Goal: Contribute content: Add original content to the website for others to see

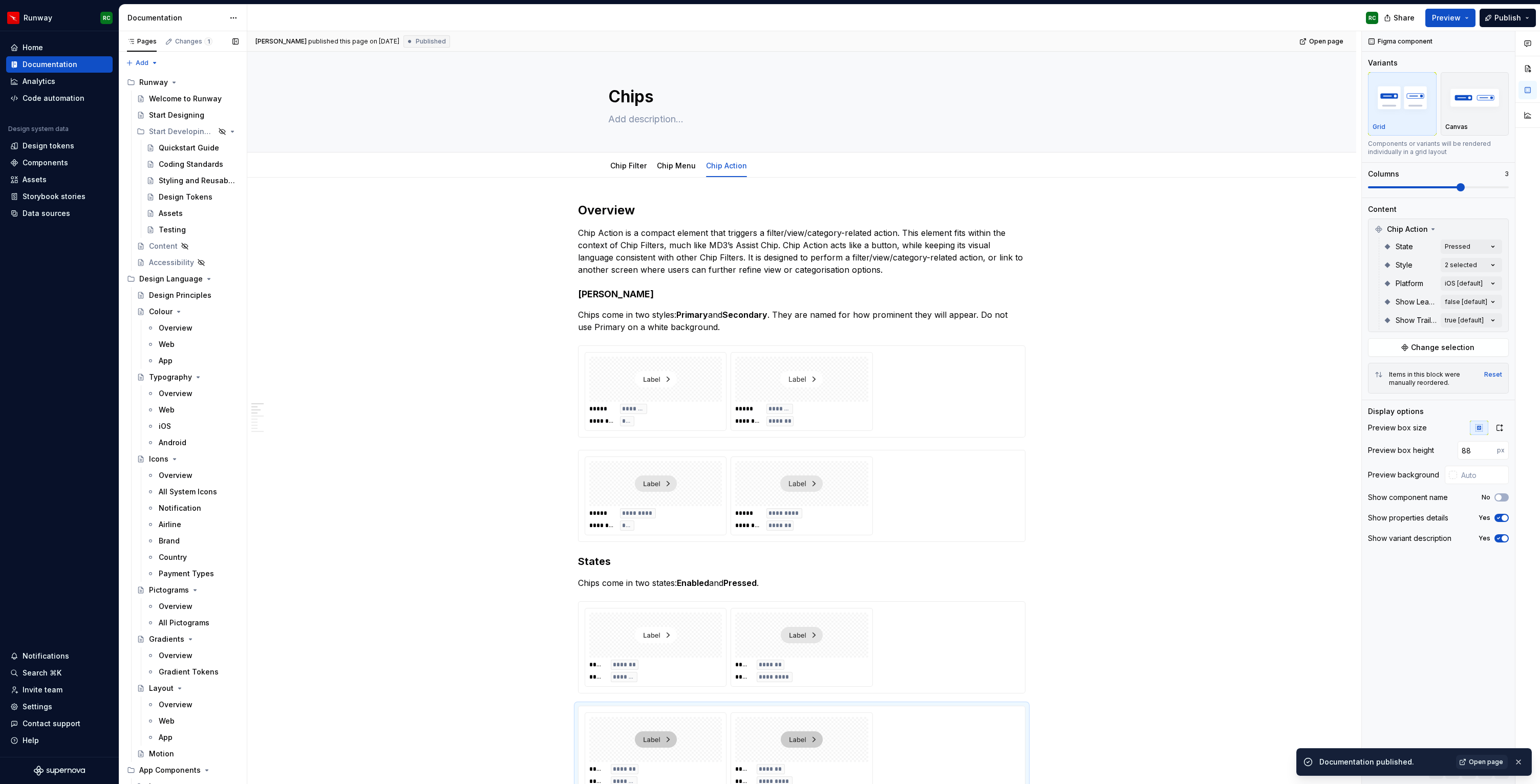
scroll to position [129, 0]
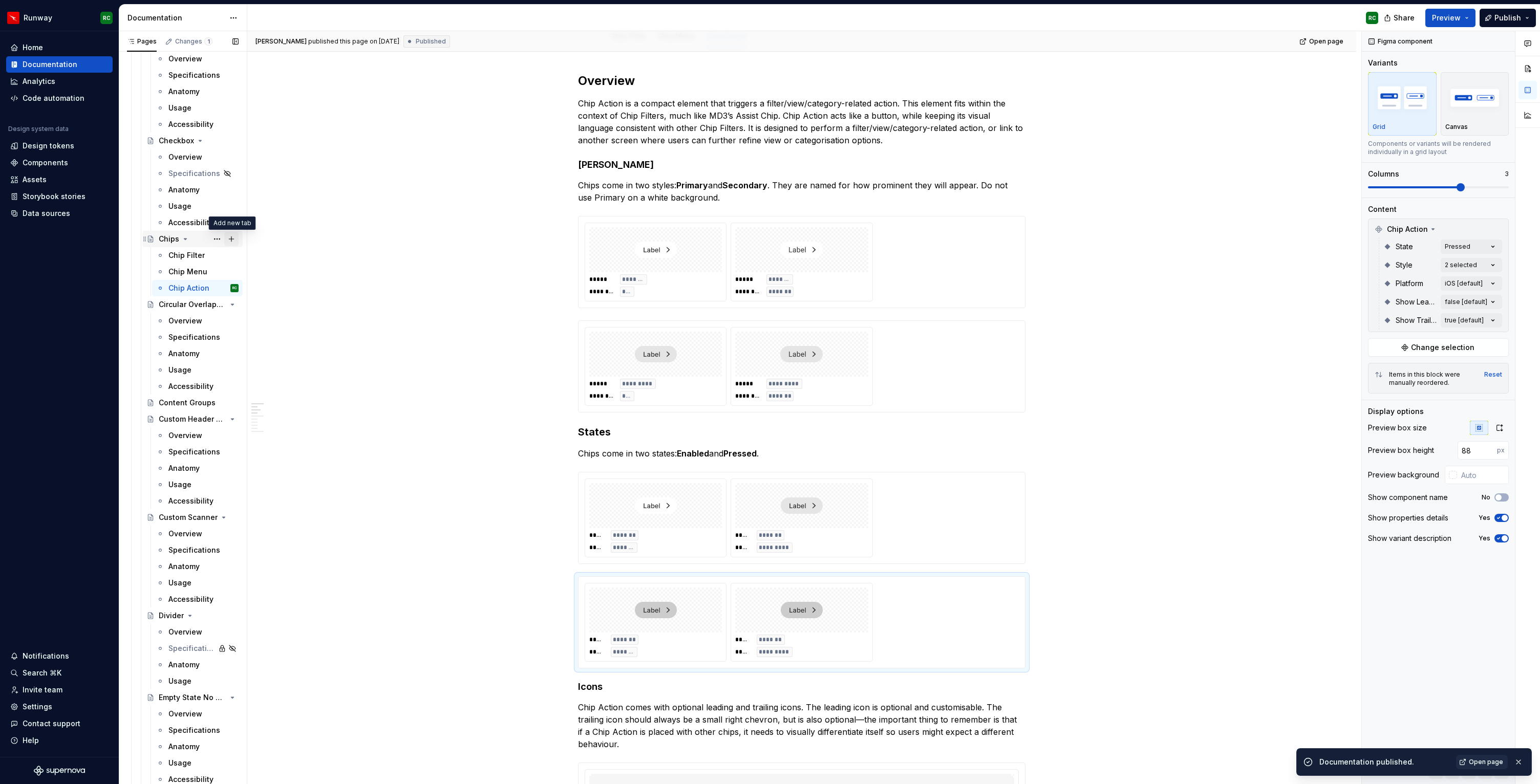
click at [230, 239] on button "Page tree" at bounding box center [232, 239] width 14 height 14
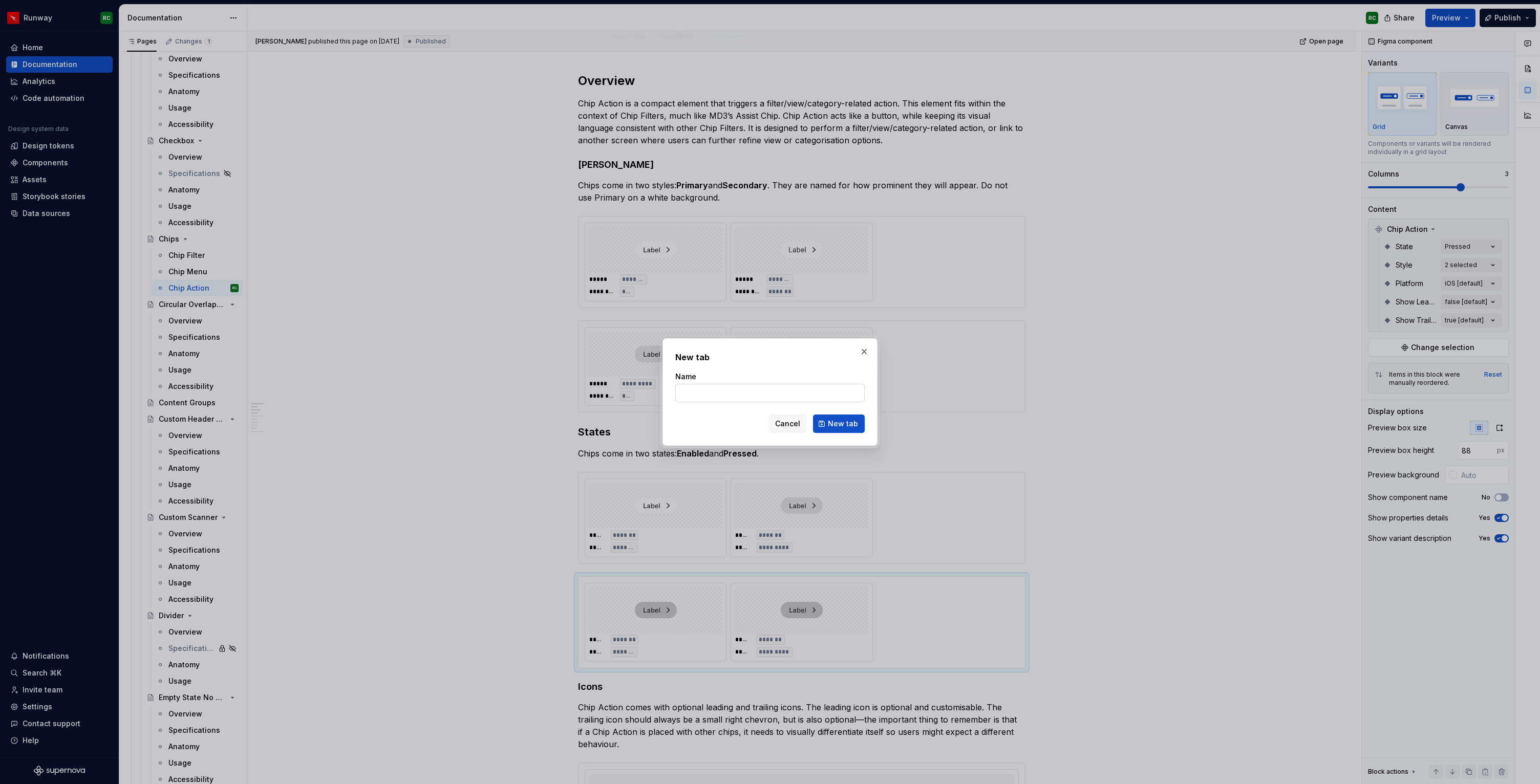
type textarea "*"
type input "Chip Action"
click at [854, 427] on span "New tab" at bounding box center [844, 423] width 31 height 10
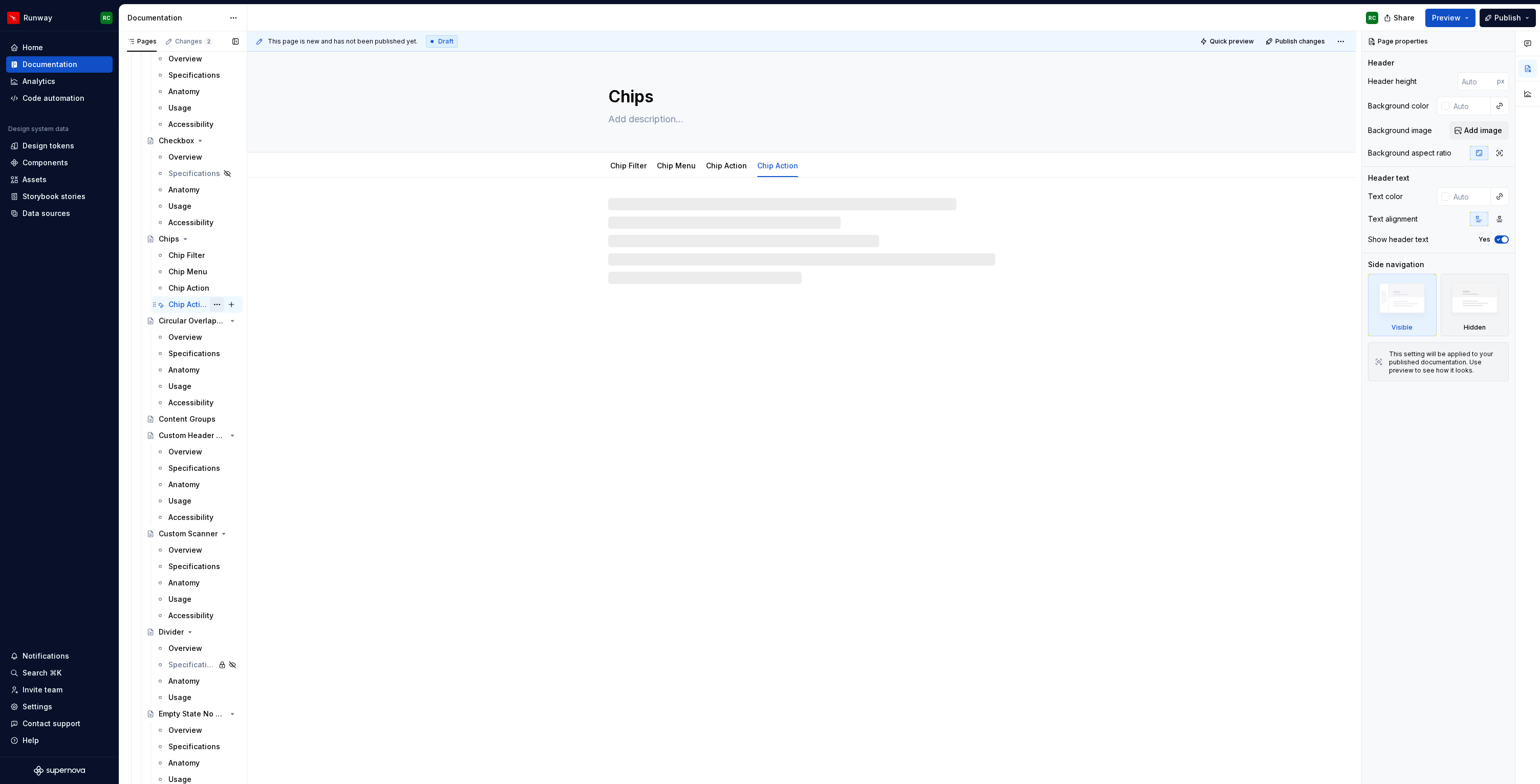
click at [217, 303] on button "Page tree" at bounding box center [217, 304] width 14 height 14
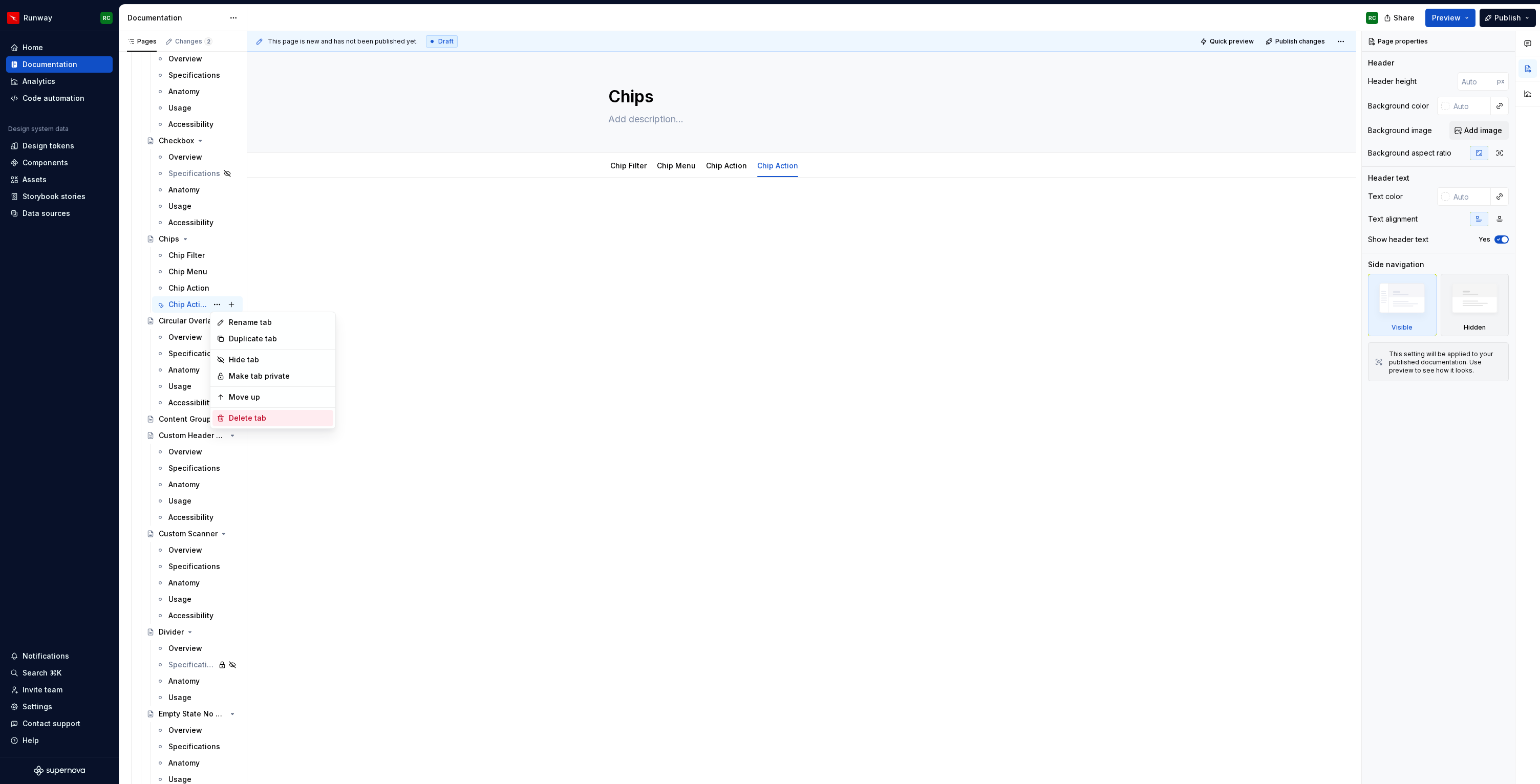
click at [239, 419] on div "Delete tab" at bounding box center [279, 417] width 101 height 10
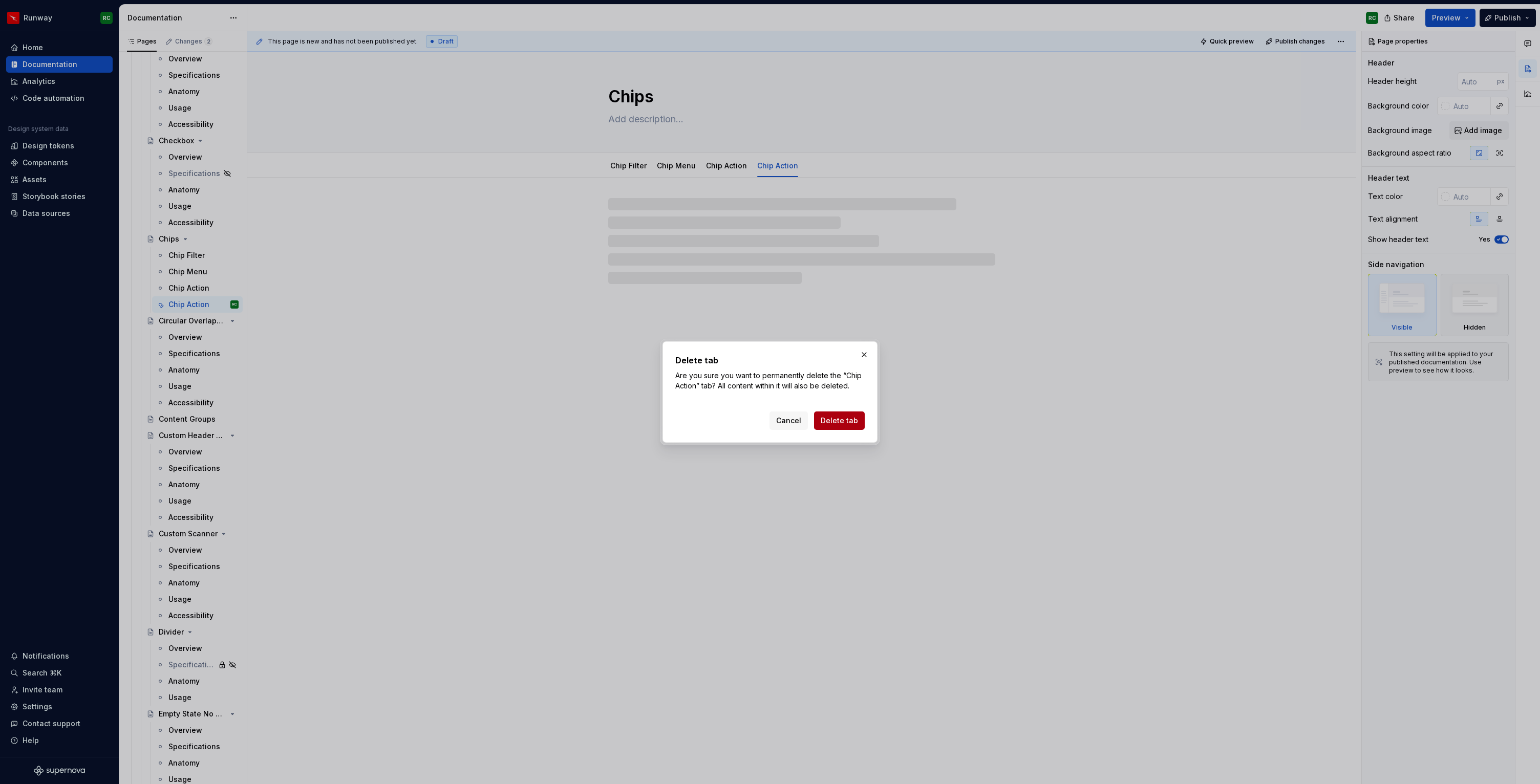
click at [853, 420] on span "Delete tab" at bounding box center [840, 420] width 38 height 10
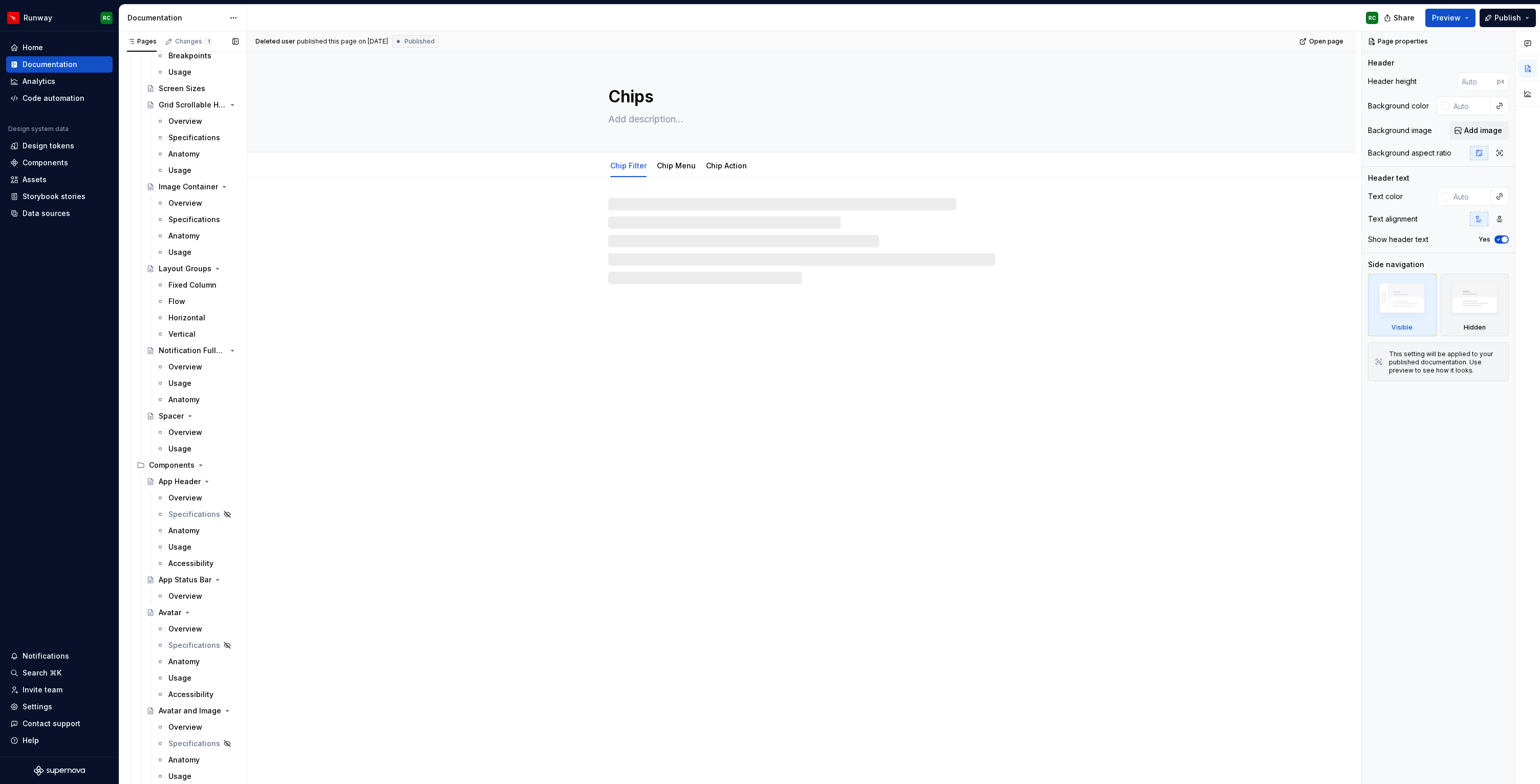
scroll to position [812, 0]
click at [230, 466] on button "Page tree" at bounding box center [232, 466] width 14 height 14
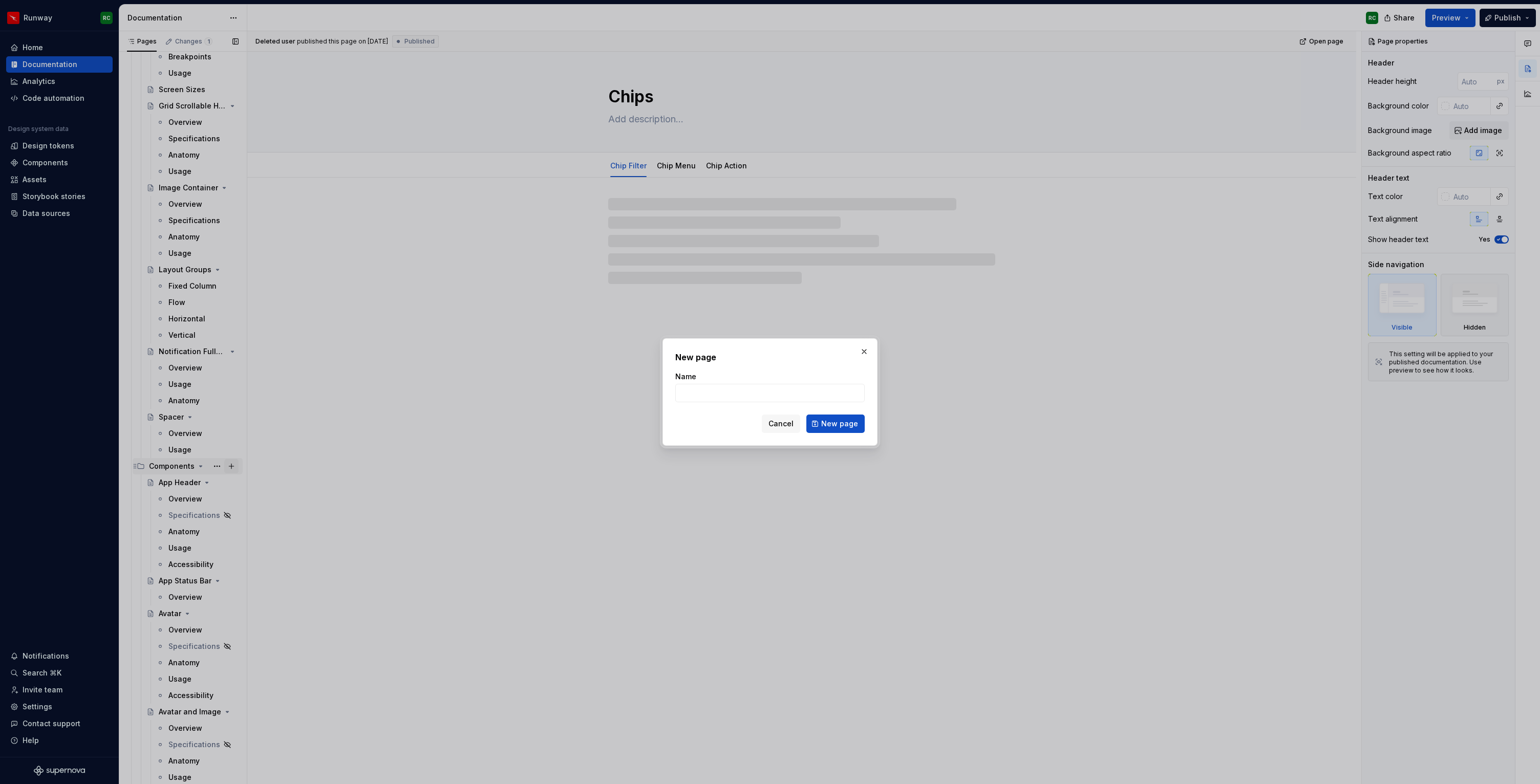
type textarea "*"
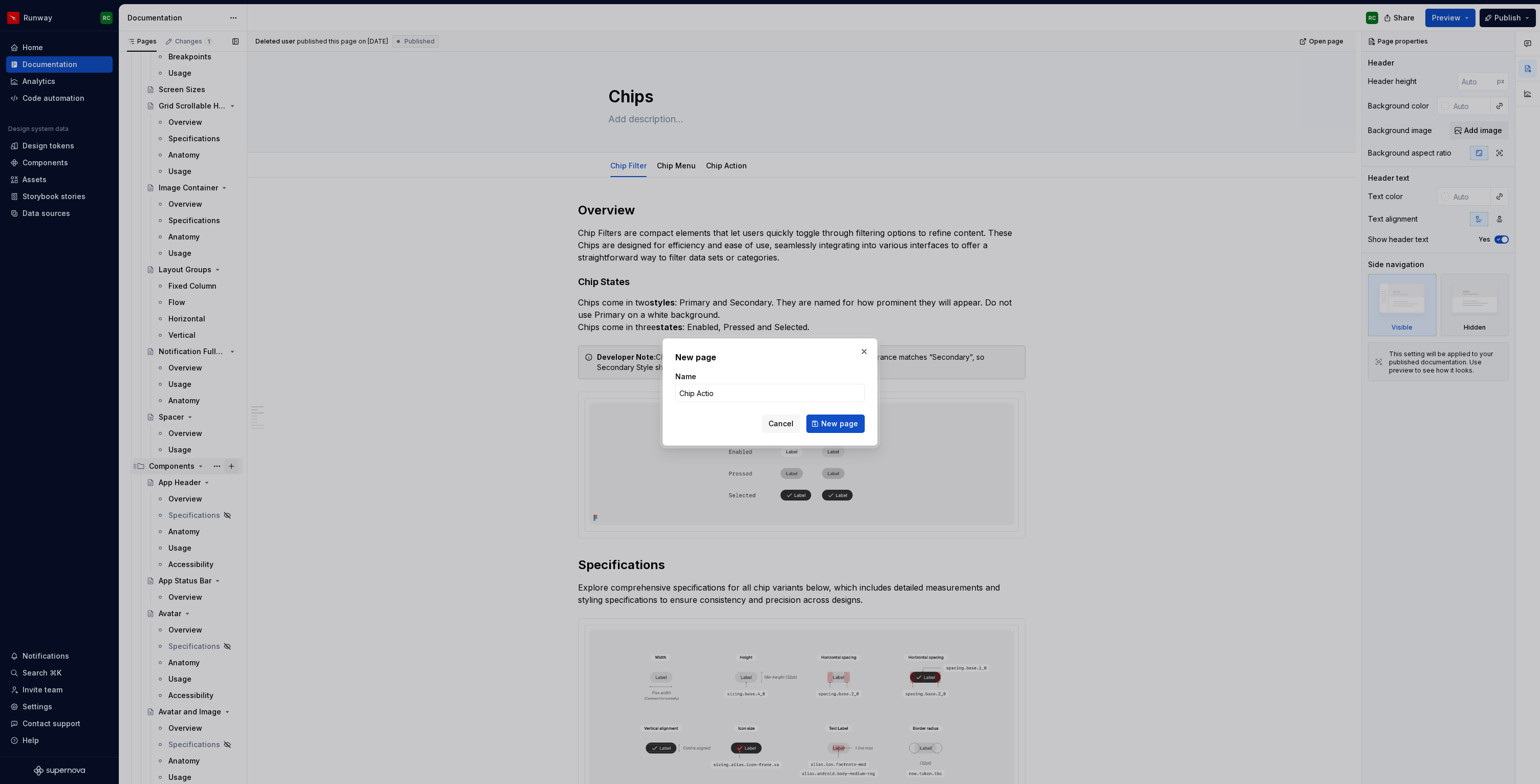
type input "Chip Action"
click at [853, 414] on button "New page" at bounding box center [836, 423] width 58 height 19
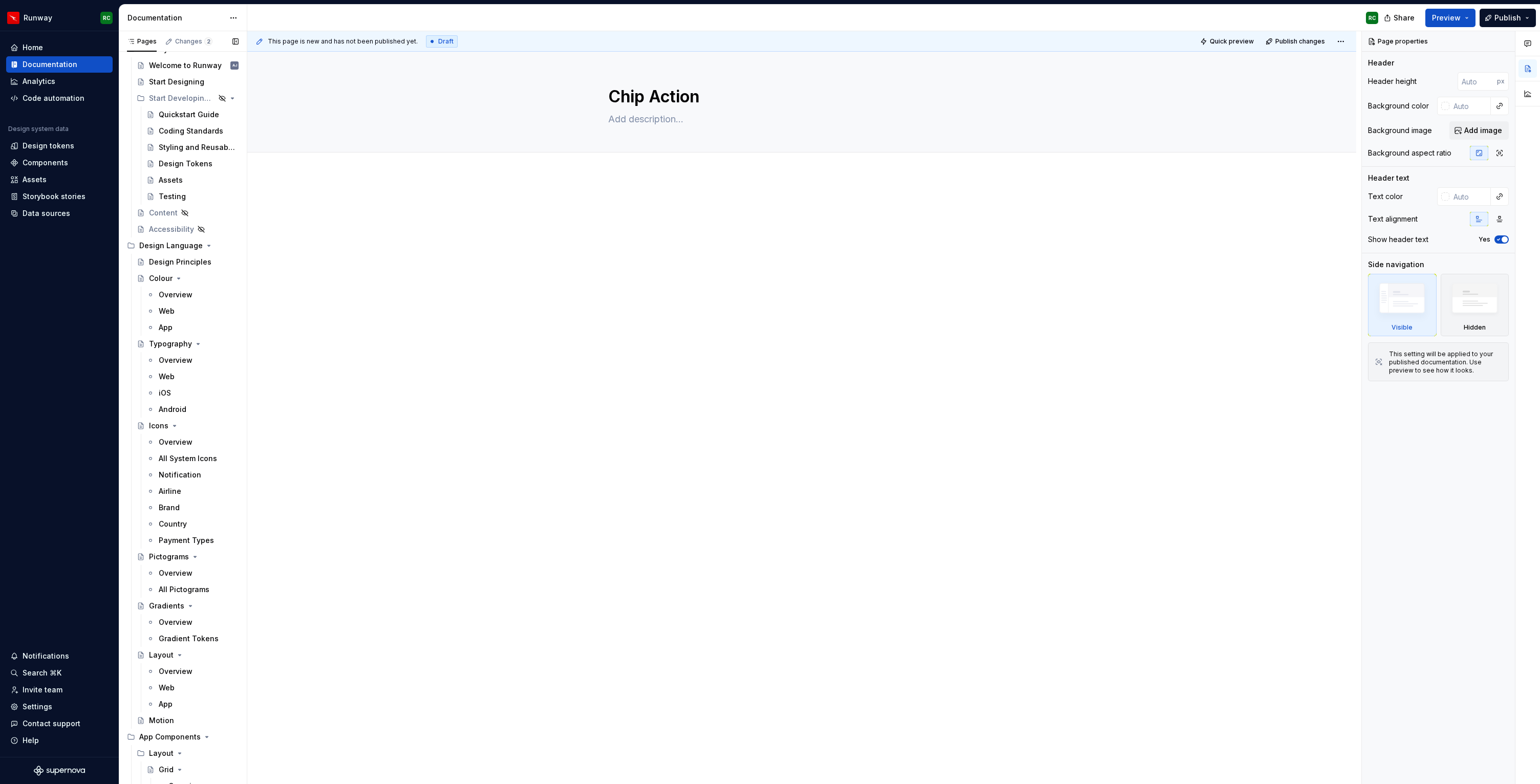
scroll to position [34, 0]
click at [206, 248] on icon "Page tree" at bounding box center [204, 245] width 8 height 8
click at [179, 278] on icon "Page tree" at bounding box center [179, 277] width 8 height 8
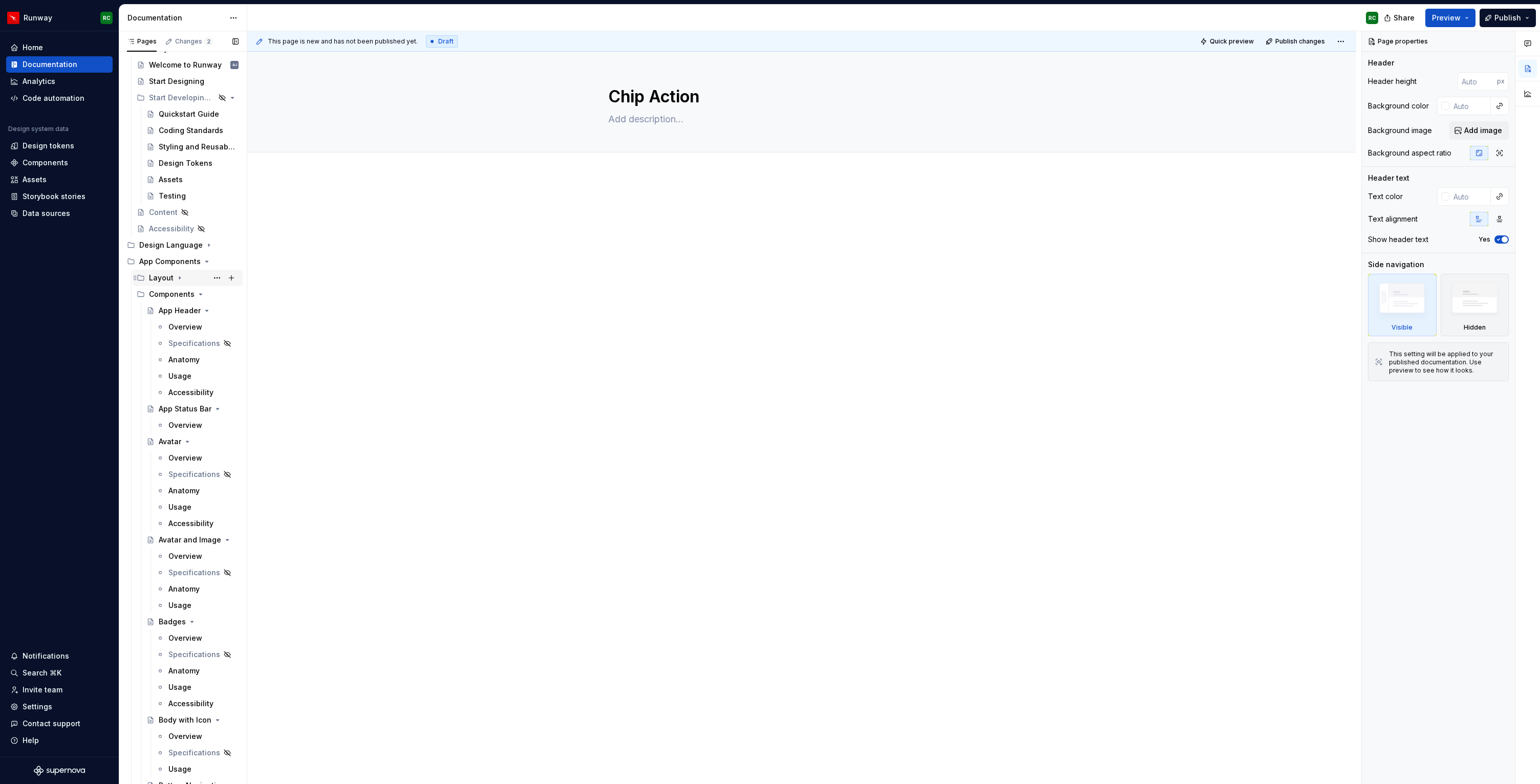
click at [179, 278] on icon "Page tree" at bounding box center [179, 277] width 8 height 8
click at [181, 295] on icon "Page tree" at bounding box center [179, 293] width 8 height 8
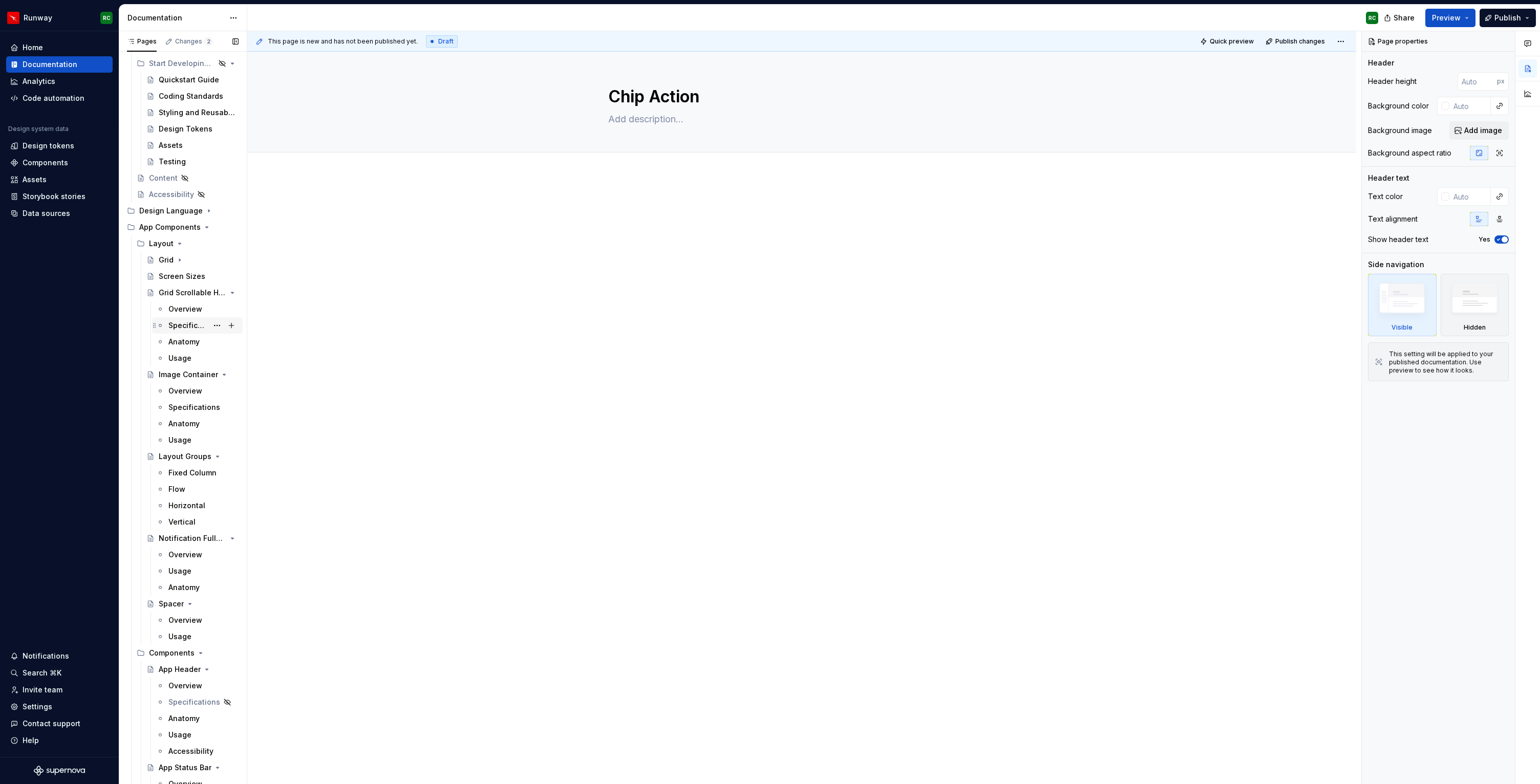
scroll to position [9, 0]
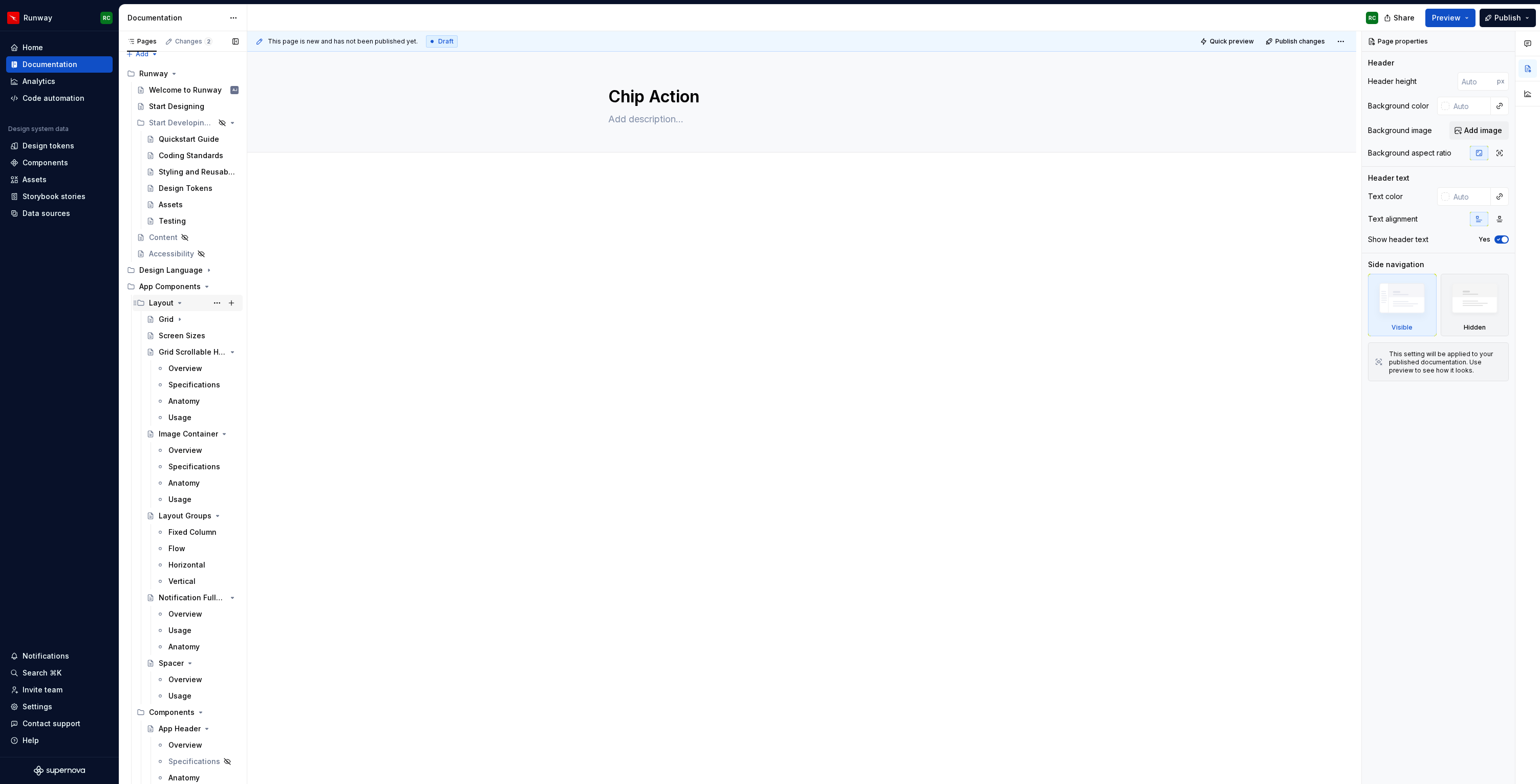
click at [179, 304] on icon "Page tree" at bounding box center [179, 302] width 8 height 8
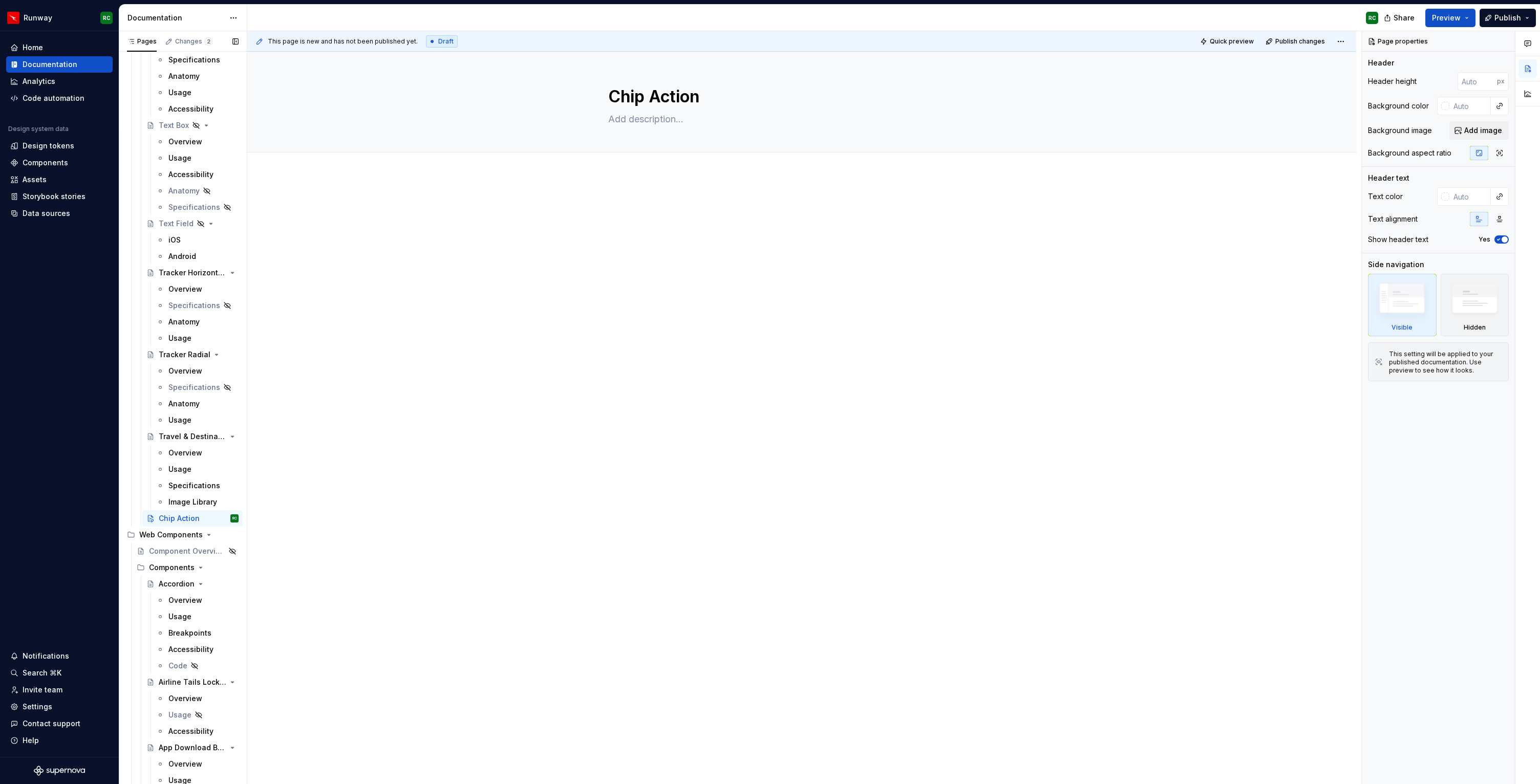
scroll to position [5136, 0]
drag, startPoint x: 142, startPoint y: 529, endPoint x: 157, endPoint y: 156, distance: 373.3
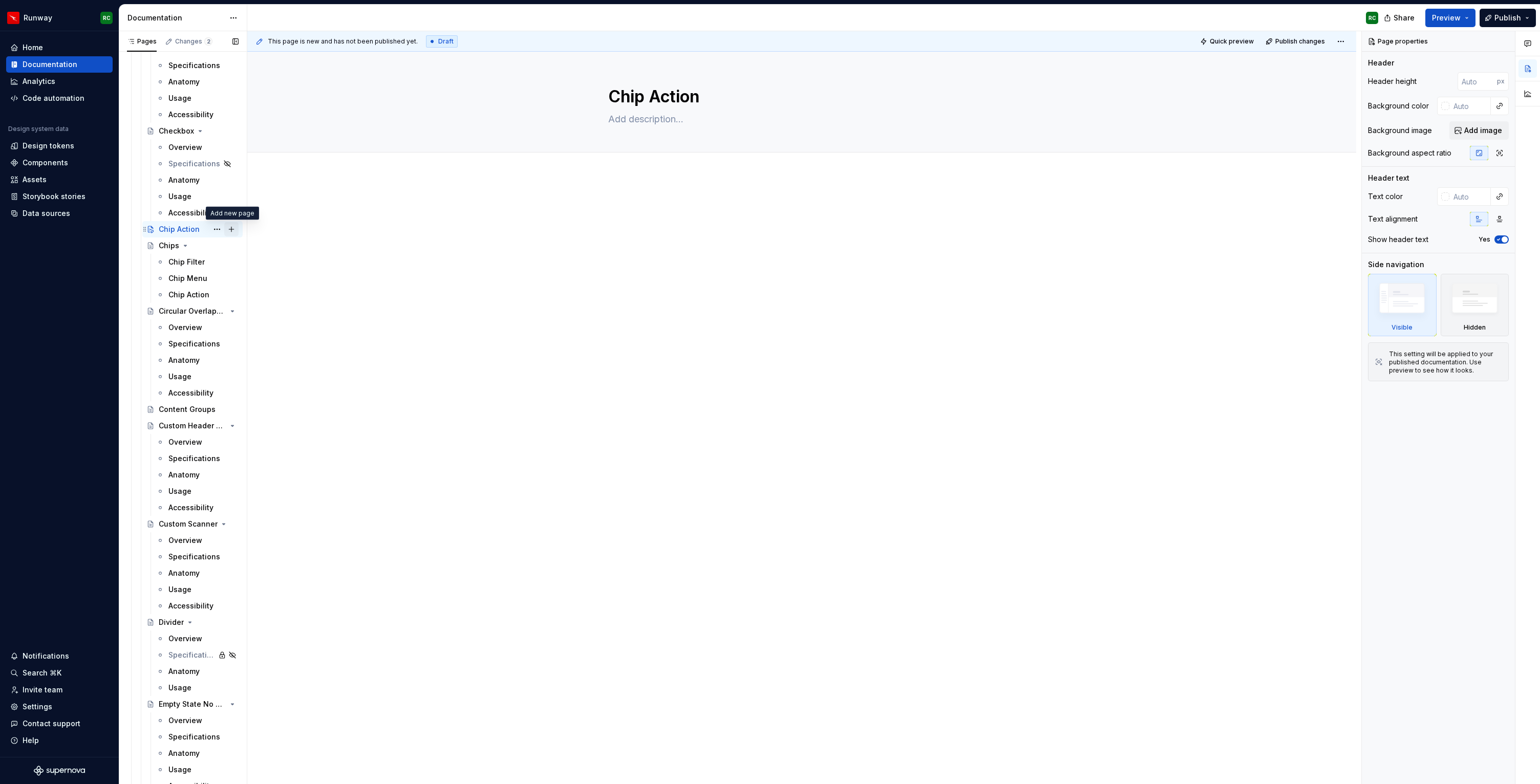
click at [234, 227] on button "Page tree" at bounding box center [232, 230] width 14 height 14
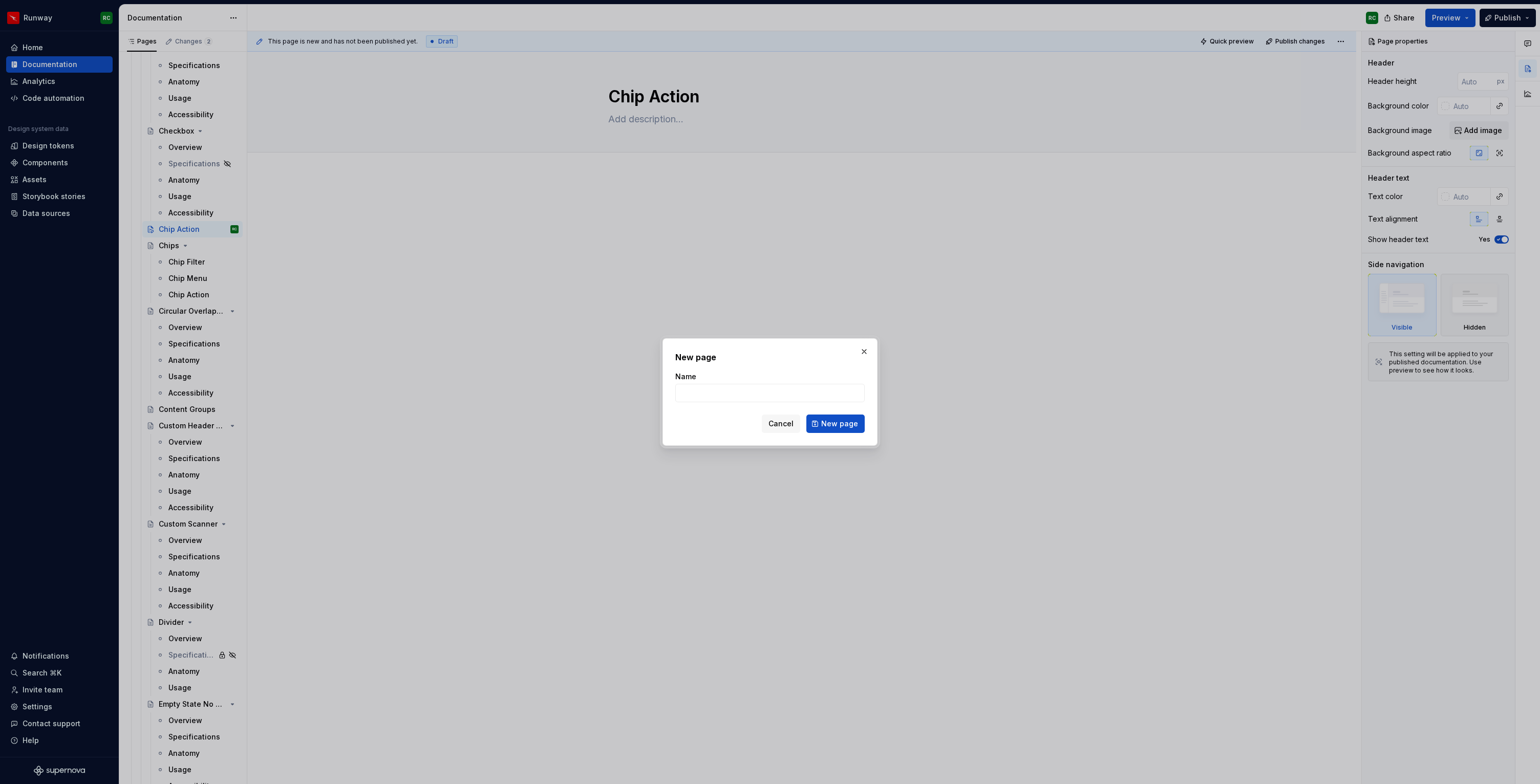
type textarea "*"
type input "Overview"
click at [840, 421] on span "New page" at bounding box center [839, 423] width 37 height 10
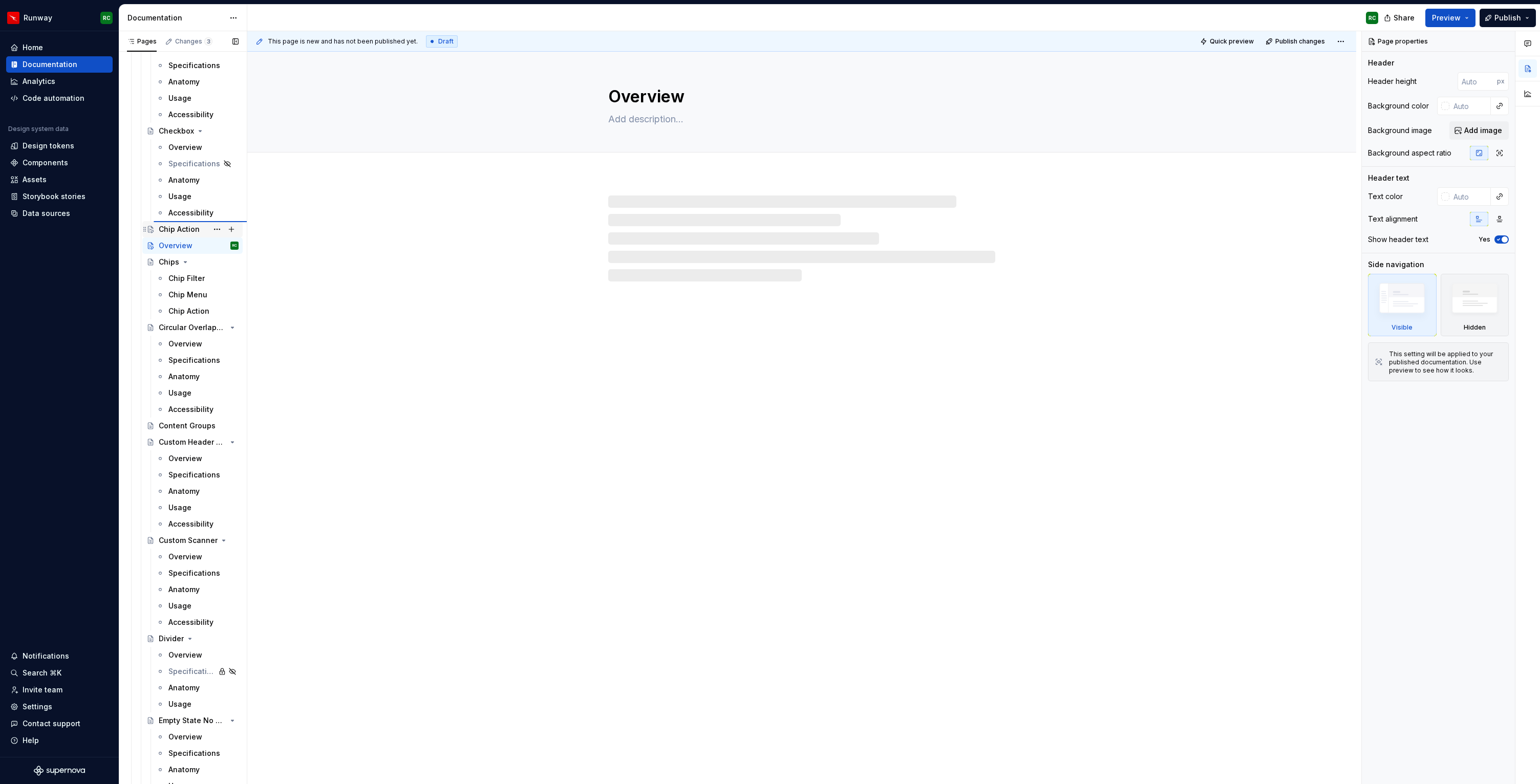
type textarea "*"
type textarea "Checkbox"
type textarea "Checkboxes let users select one or more items from a set of options."
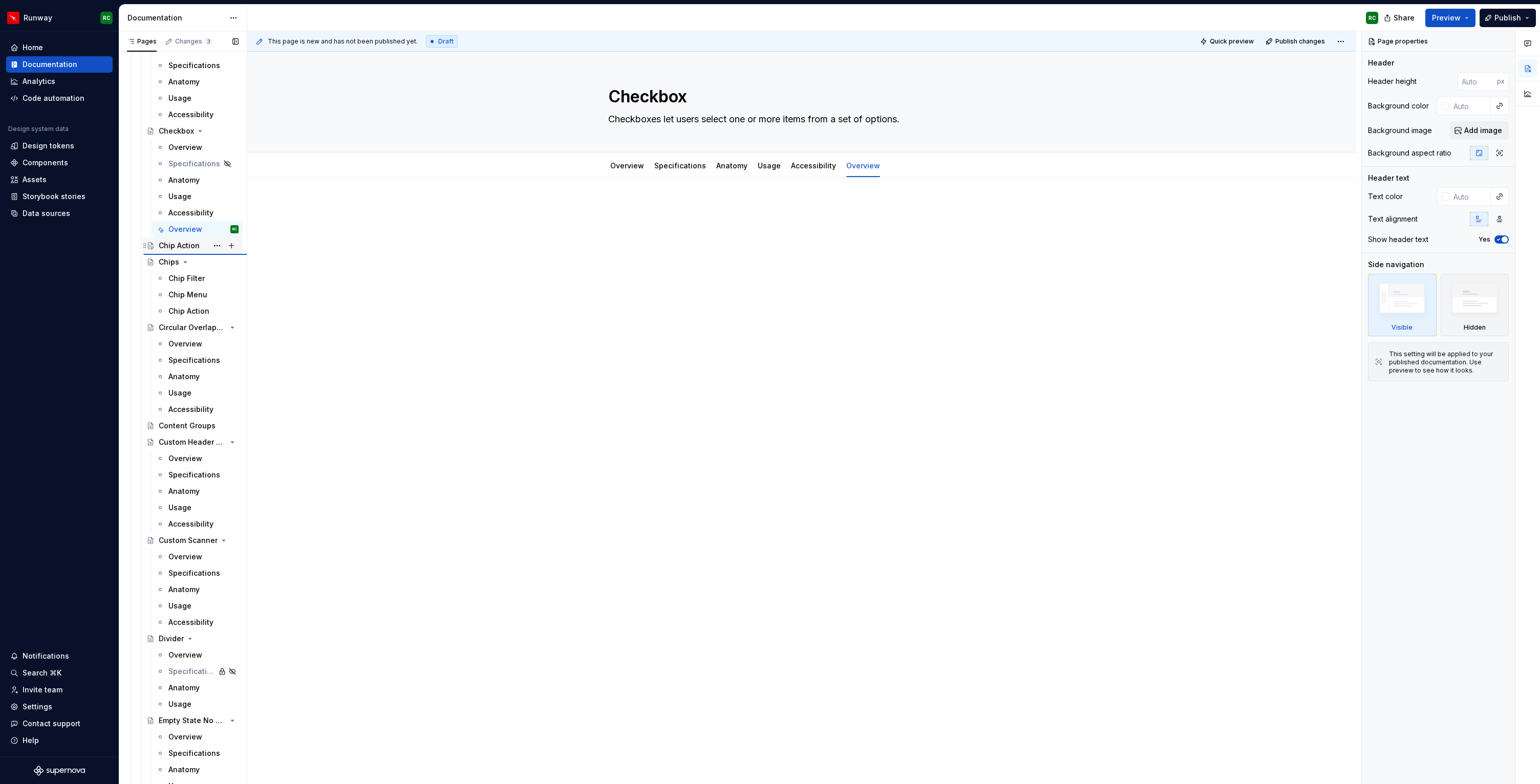
type textarea "*"
type textarea "Overview"
click at [212, 246] on button "Page tree" at bounding box center [217, 246] width 14 height 14
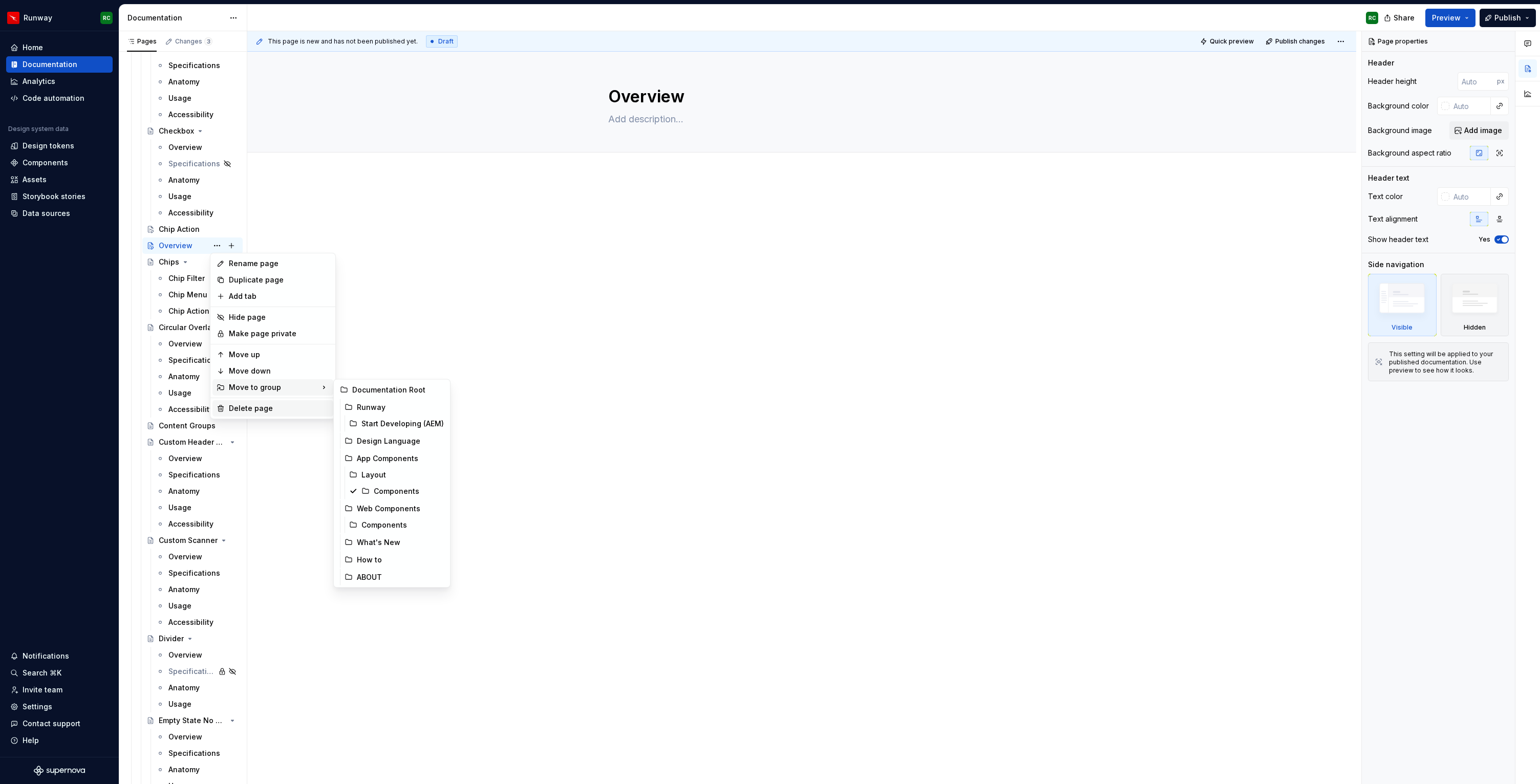
click at [235, 414] on div "Delete page" at bounding box center [273, 408] width 121 height 16
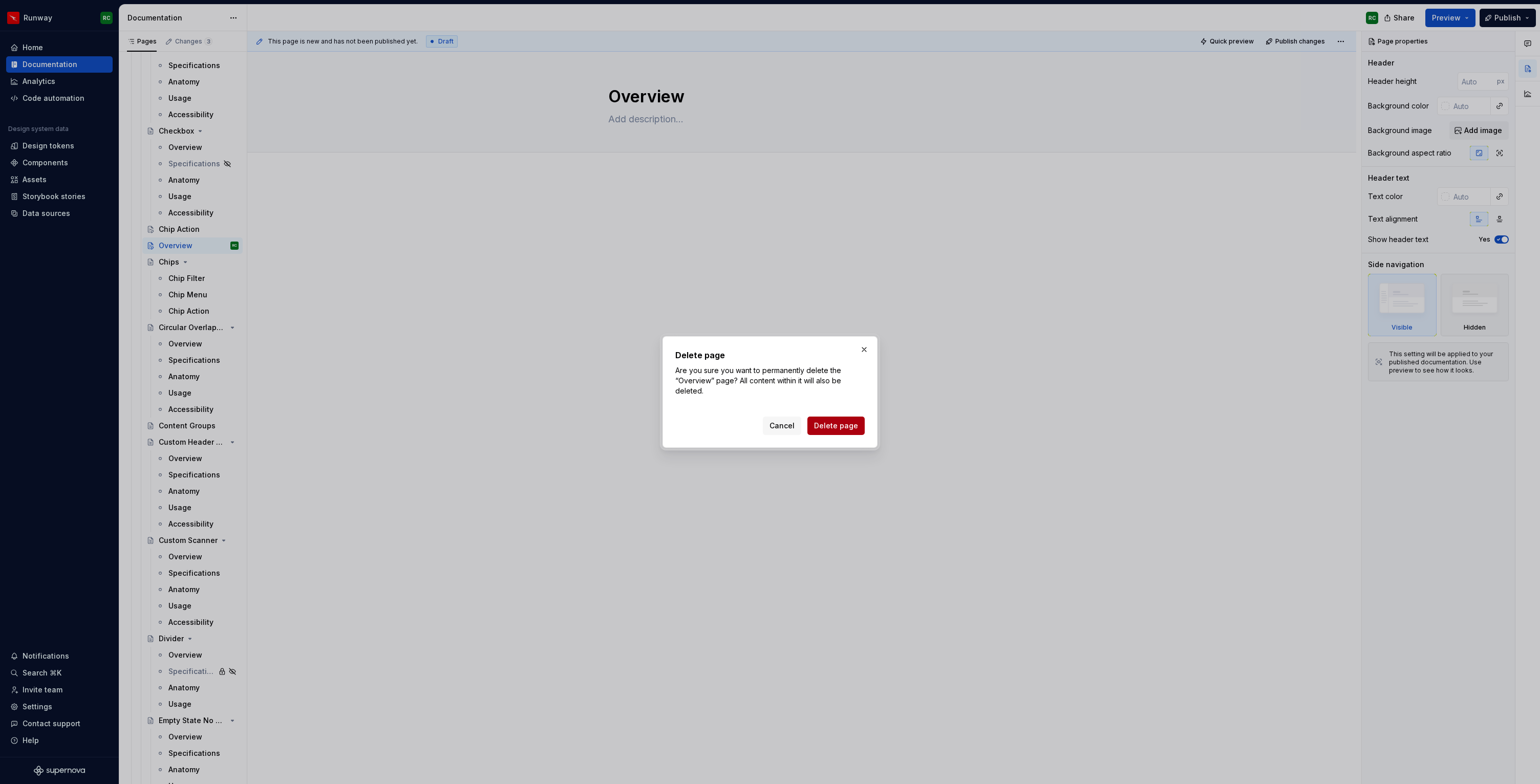
click at [840, 423] on span "Delete page" at bounding box center [836, 425] width 44 height 10
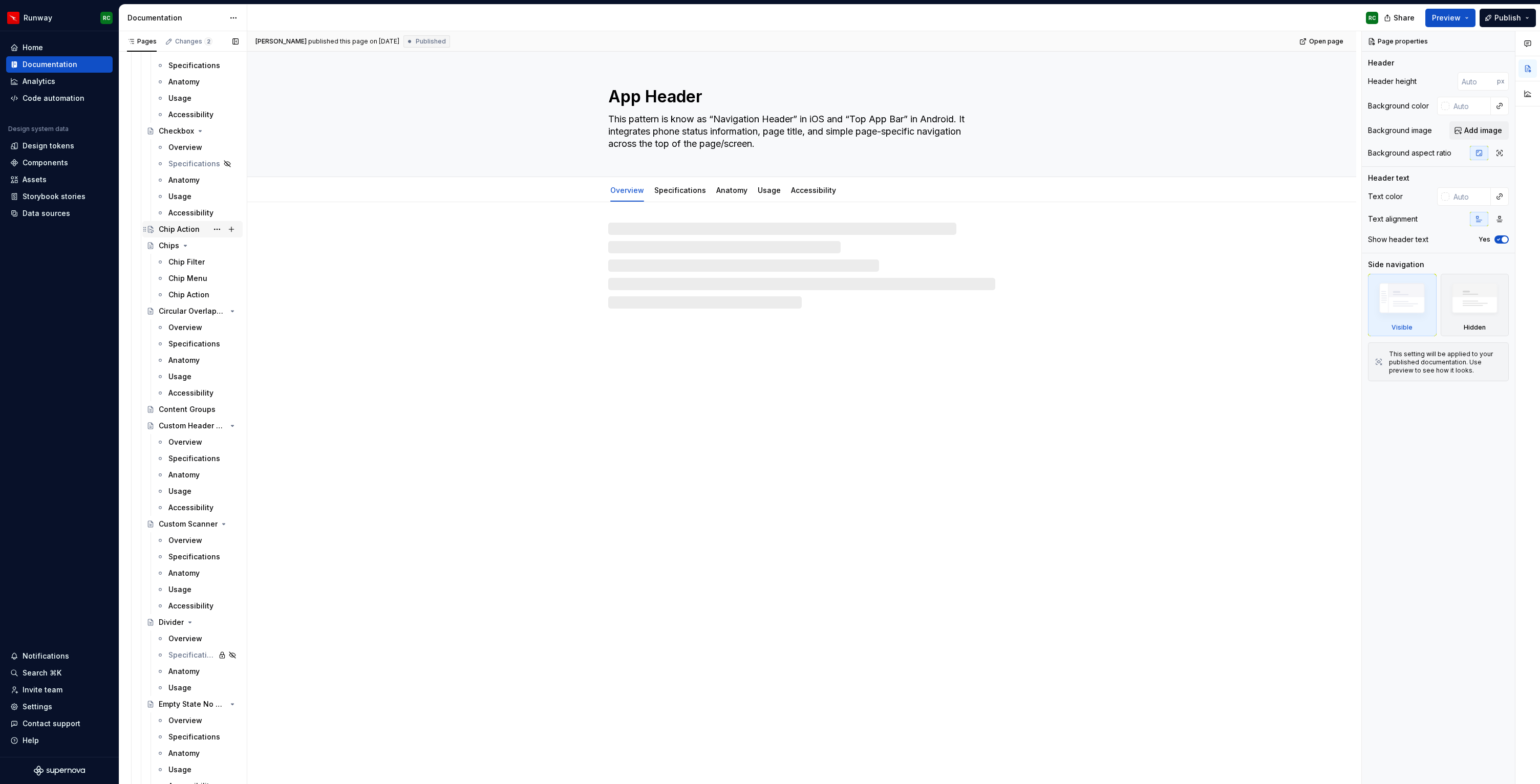
click at [191, 230] on div "Chip Action" at bounding box center [179, 229] width 41 height 10
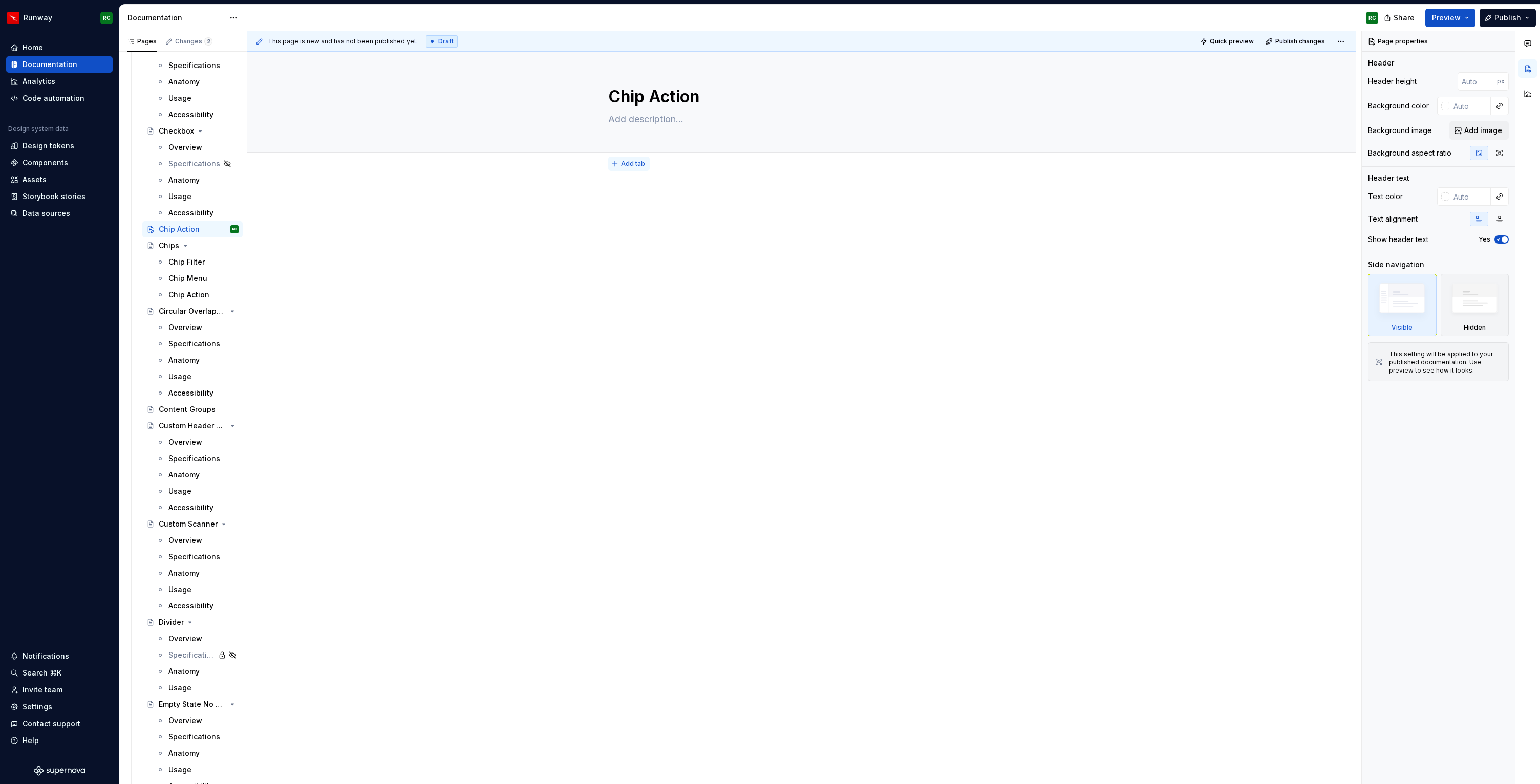
click at [616, 164] on button "Add tab" at bounding box center [629, 164] width 41 height 14
type textarea "*"
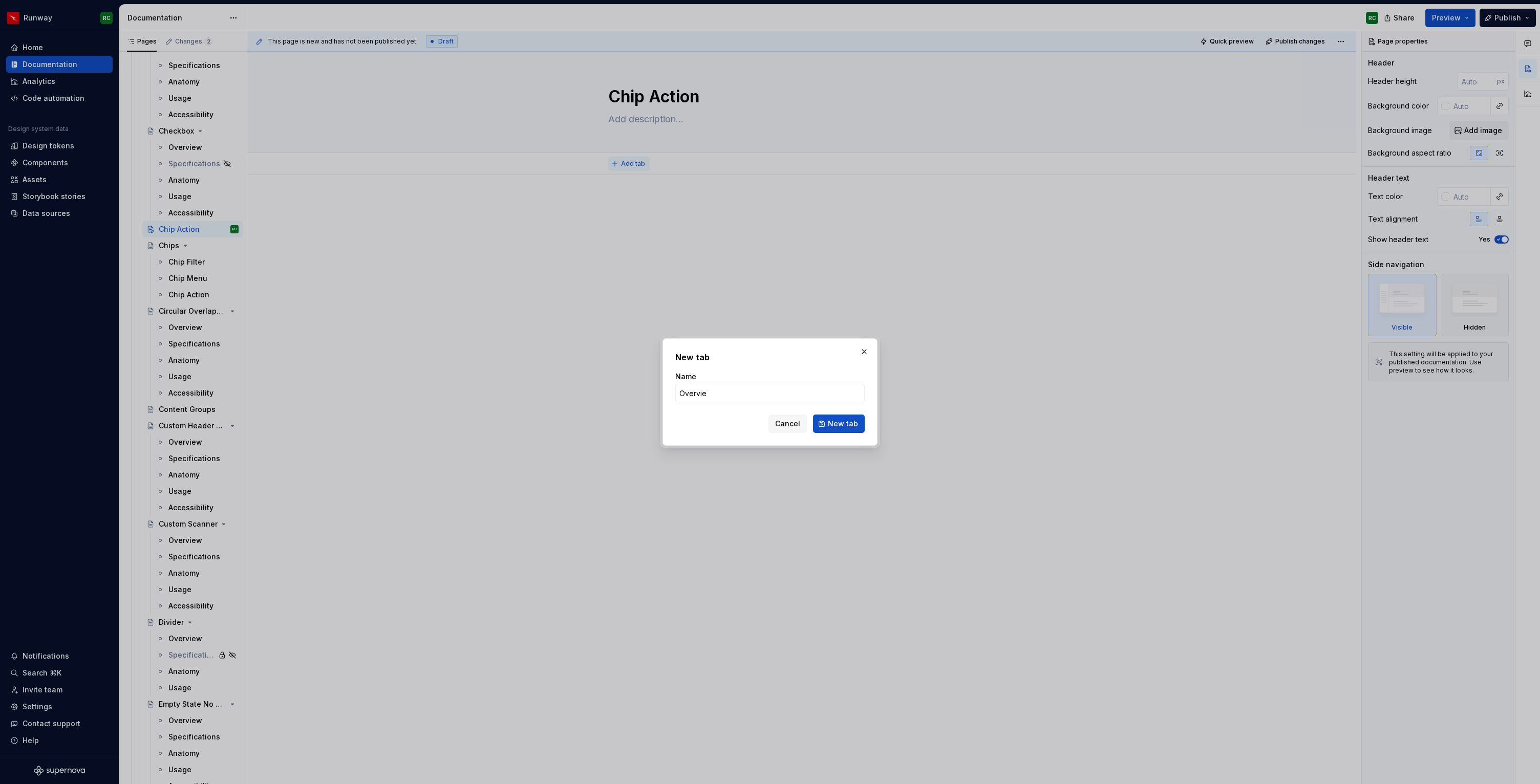
type input "Overview"
click at [846, 427] on span "New tab" at bounding box center [844, 423] width 31 height 10
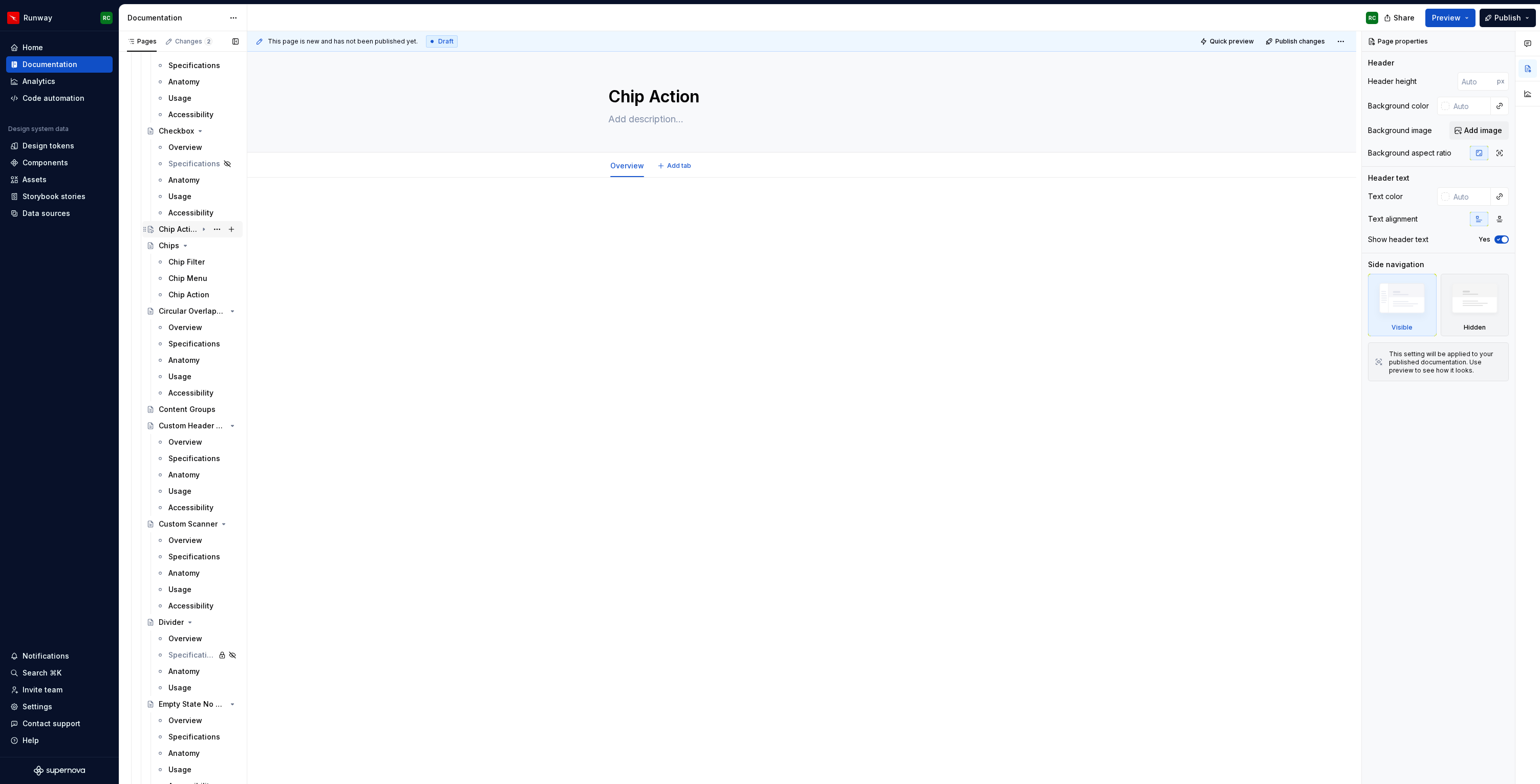
click at [205, 228] on icon "Page tree" at bounding box center [204, 229] width 8 height 8
type textarea "*"
